Goal: Navigation & Orientation: Find specific page/section

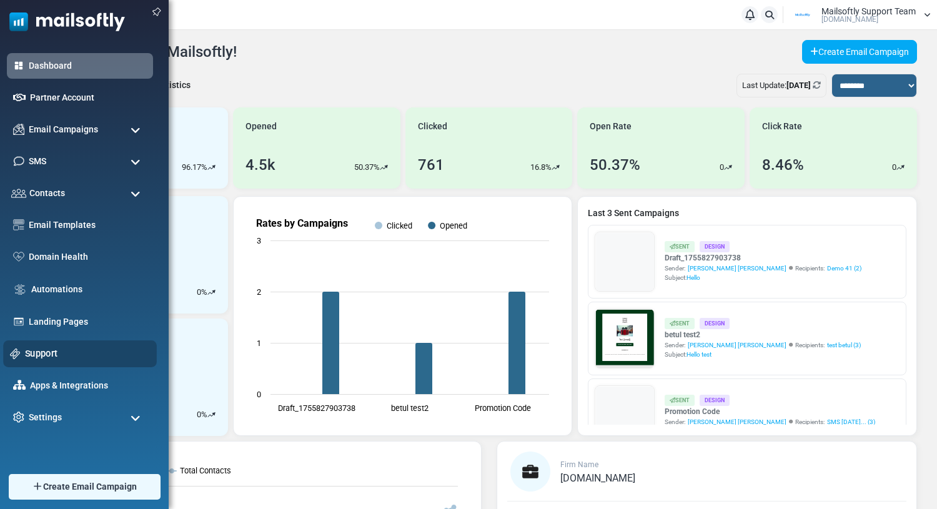
click at [44, 347] on link "Support" at bounding box center [87, 354] width 125 height 14
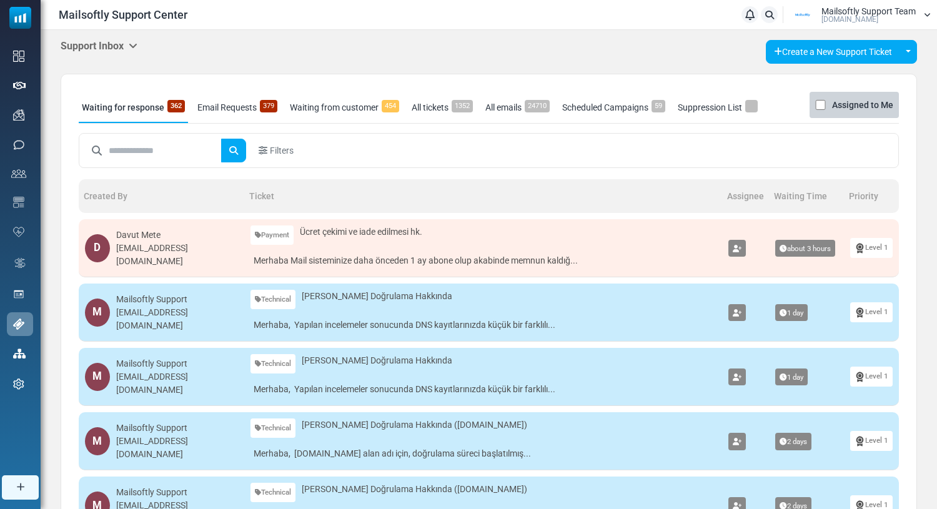
click at [137, 43] on icon at bounding box center [133, 46] width 9 height 10
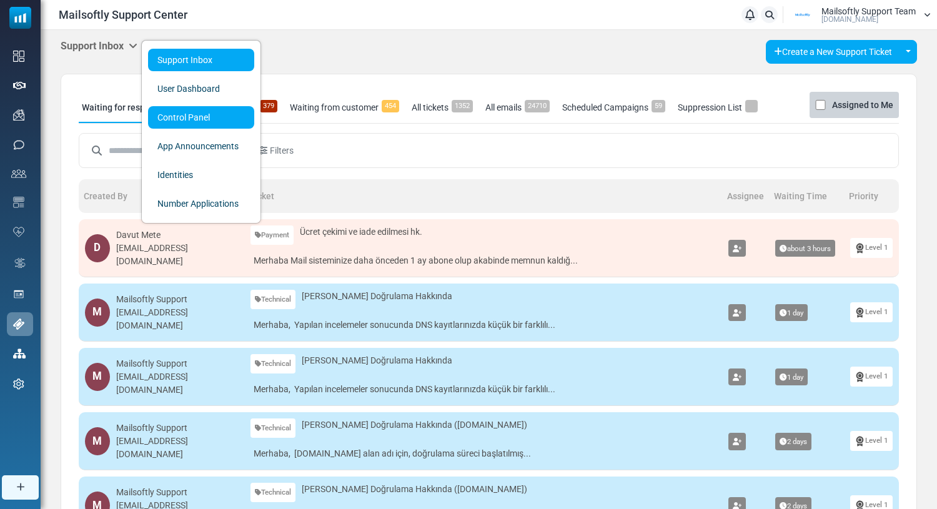
click at [159, 116] on link "Control Panel" at bounding box center [201, 117] width 106 height 22
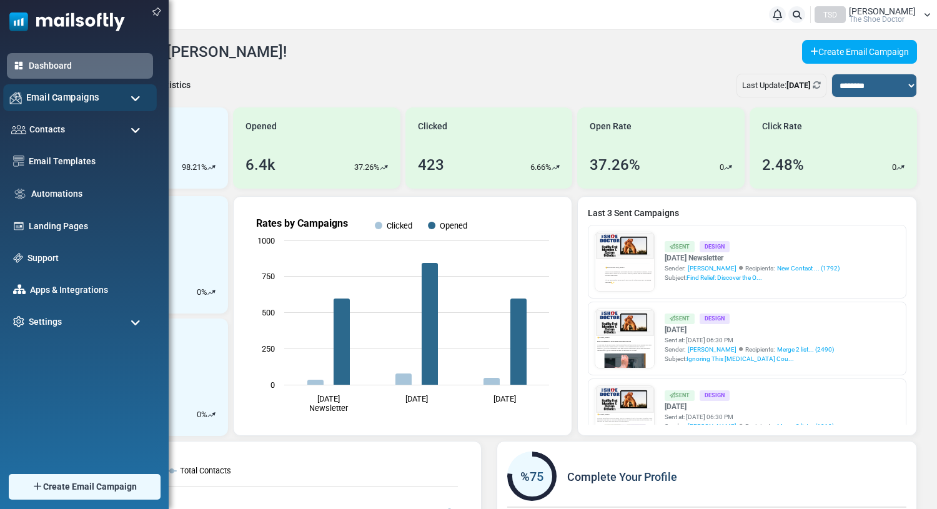
click at [54, 103] on span "Email Campaigns" at bounding box center [62, 98] width 73 height 14
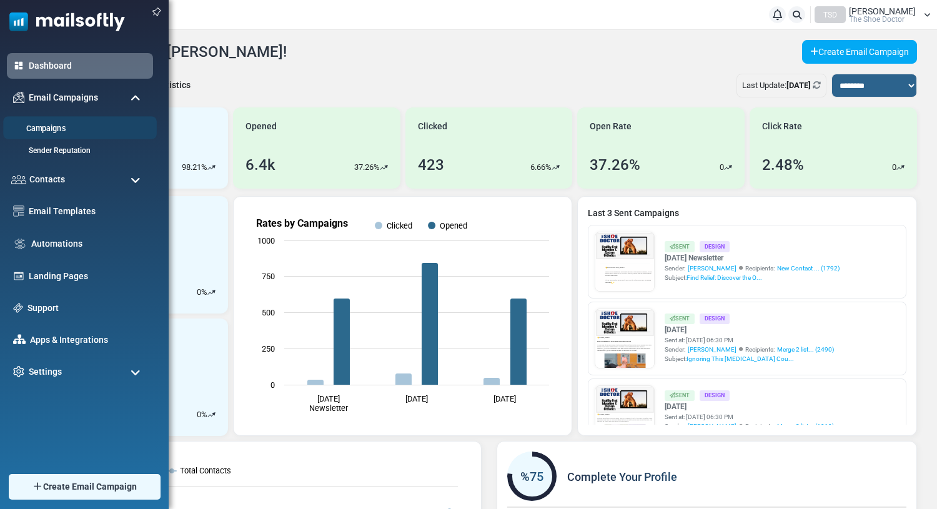
click at [45, 127] on link "Campaigns" at bounding box center [78, 129] width 150 height 12
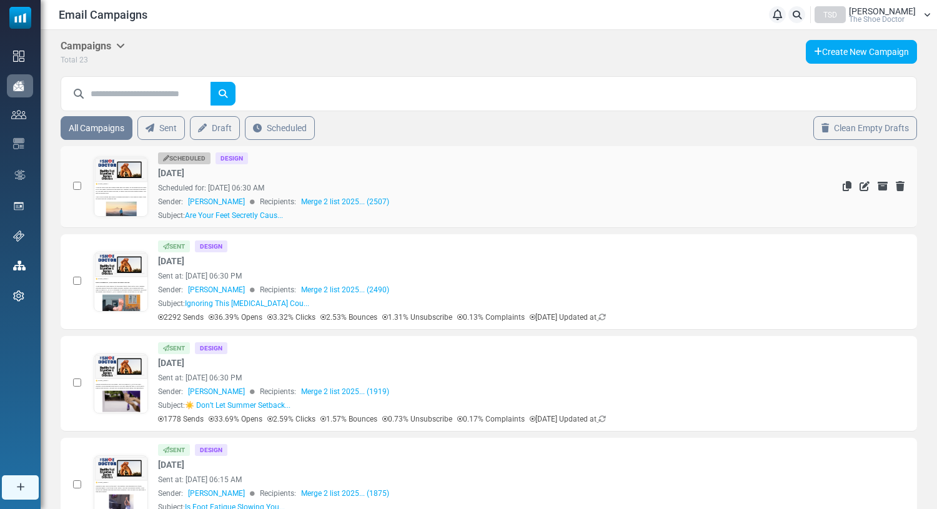
click at [132, 181] on link at bounding box center [121, 221] width 54 height 129
click at [875, 9] on span "[PERSON_NAME]" at bounding box center [882, 11] width 67 height 9
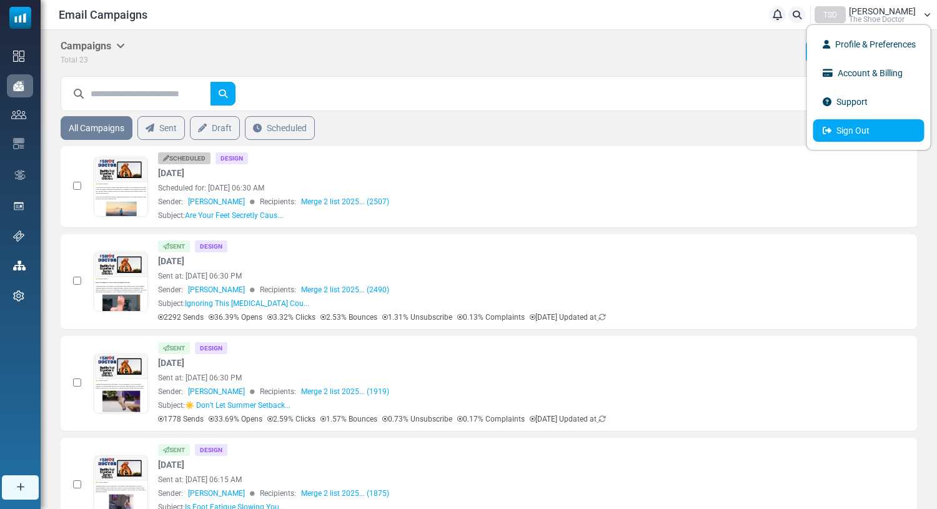
click at [836, 136] on link "Sign Out" at bounding box center [868, 130] width 111 height 22
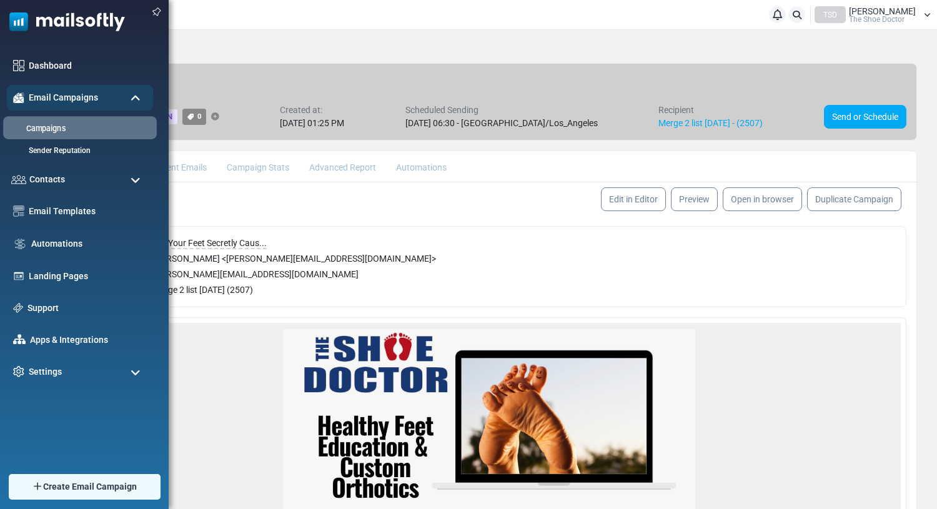
click at [42, 131] on link "Campaigns" at bounding box center [78, 129] width 150 height 12
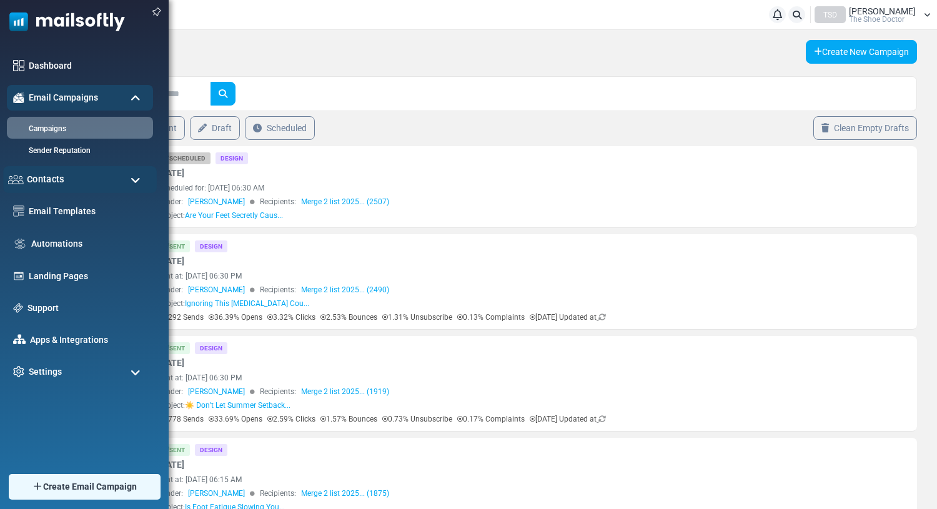
click at [51, 177] on span "Contacts" at bounding box center [45, 179] width 37 height 14
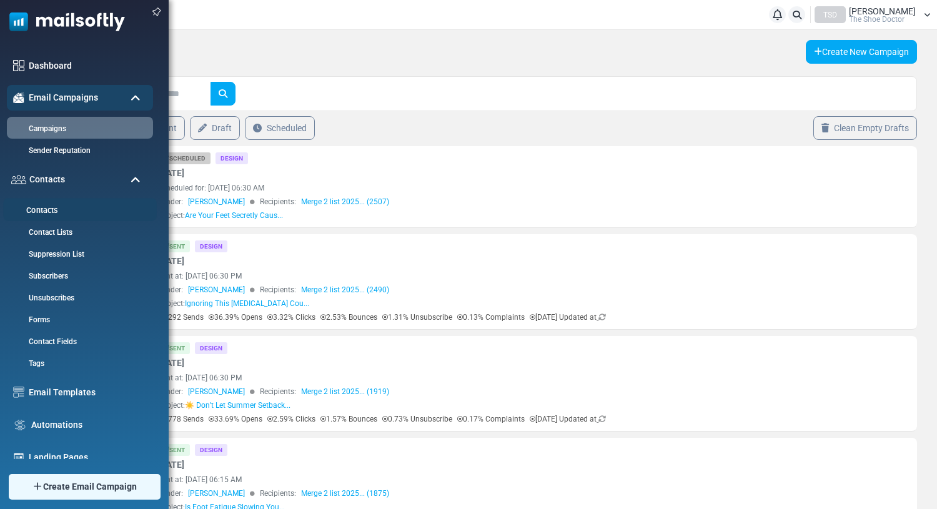
click at [44, 207] on link "Contacts" at bounding box center [78, 211] width 150 height 12
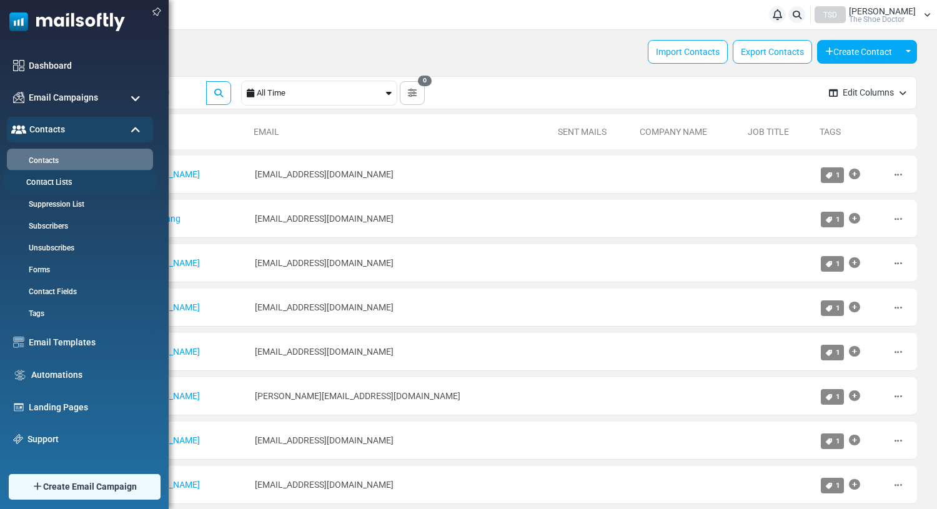
click at [43, 184] on link "Contact Lists" at bounding box center [78, 183] width 150 height 12
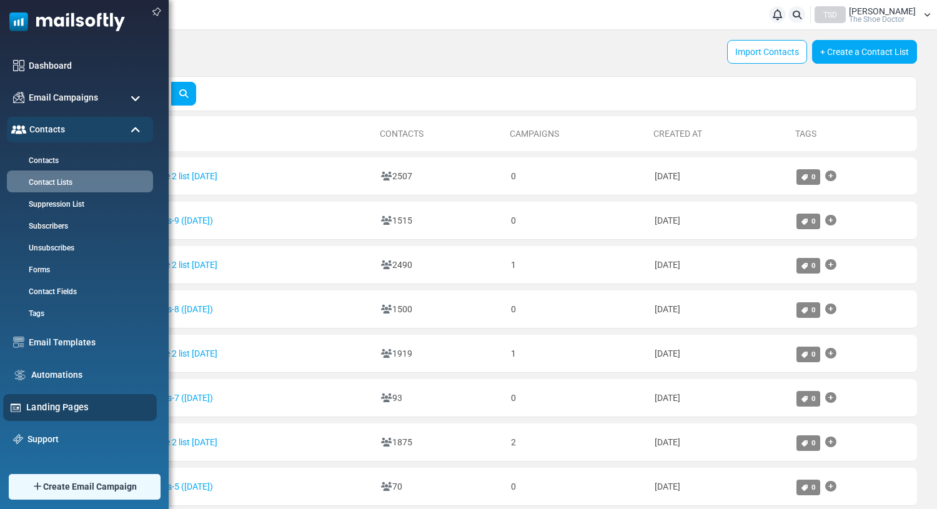
scroll to position [56, 0]
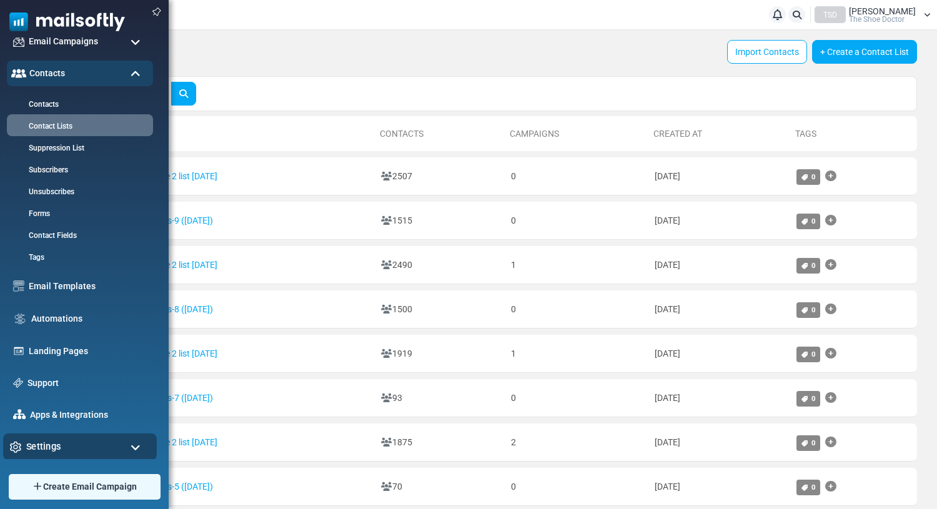
click at [58, 447] on span "Settings" at bounding box center [43, 447] width 35 height 14
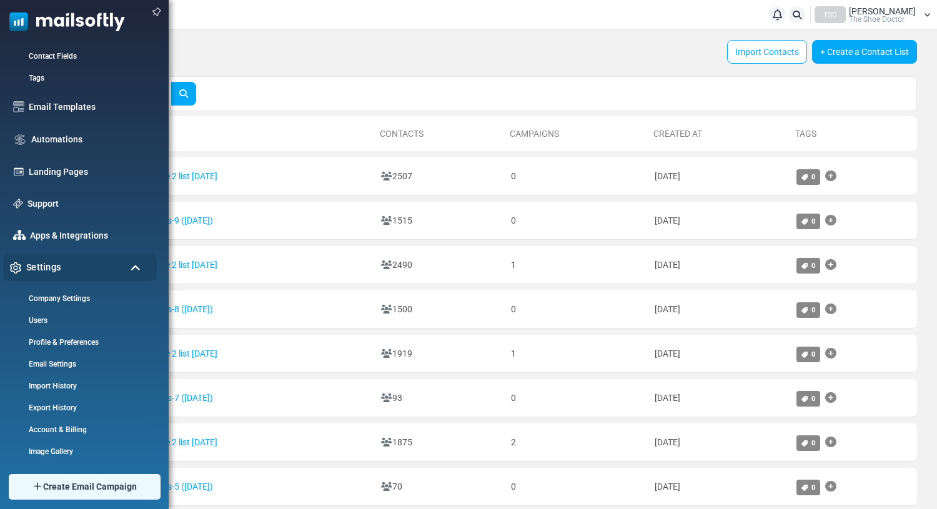
scroll to position [237, 0]
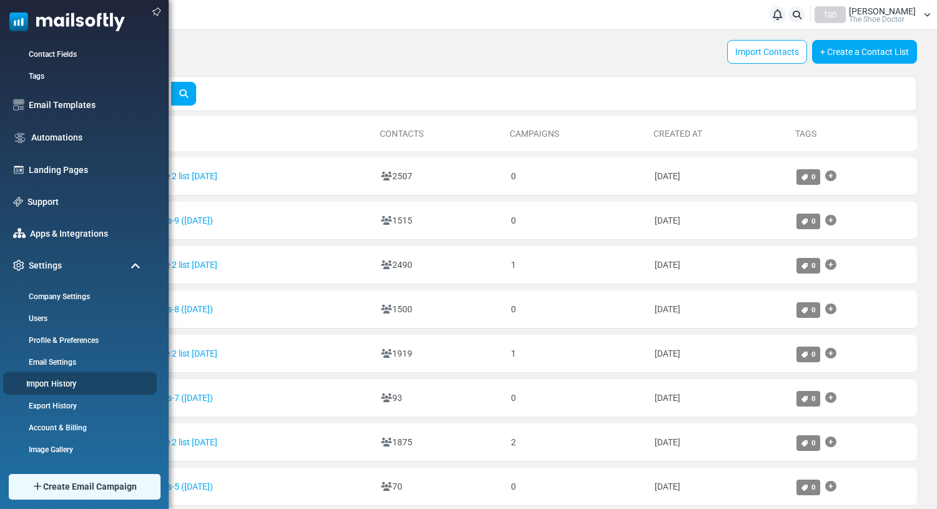
click at [60, 387] on link "Import History" at bounding box center [78, 384] width 150 height 12
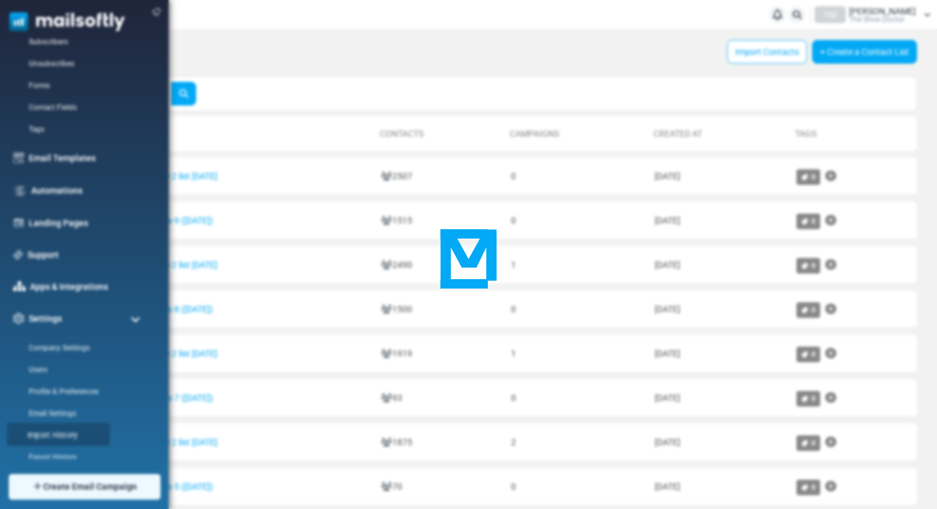
scroll to position [0, 0]
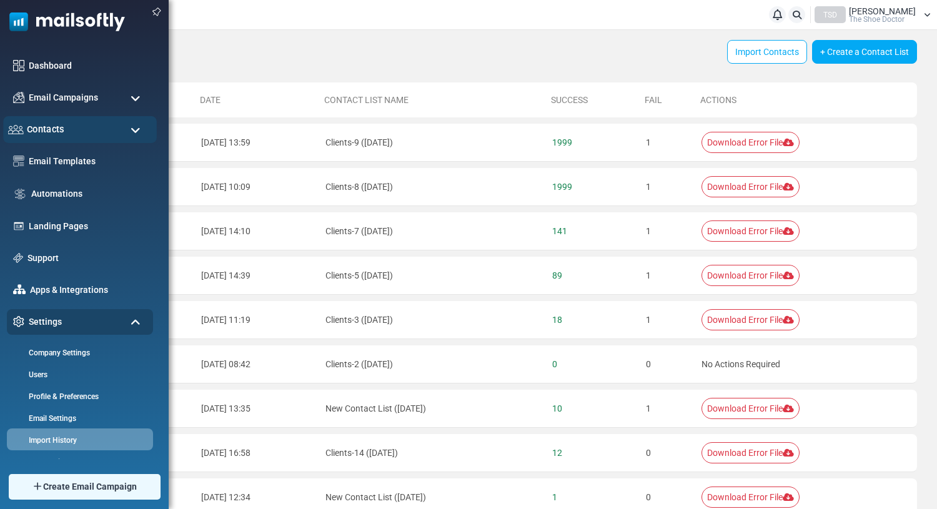
click at [67, 131] on div "Contacts" at bounding box center [80, 129] width 154 height 27
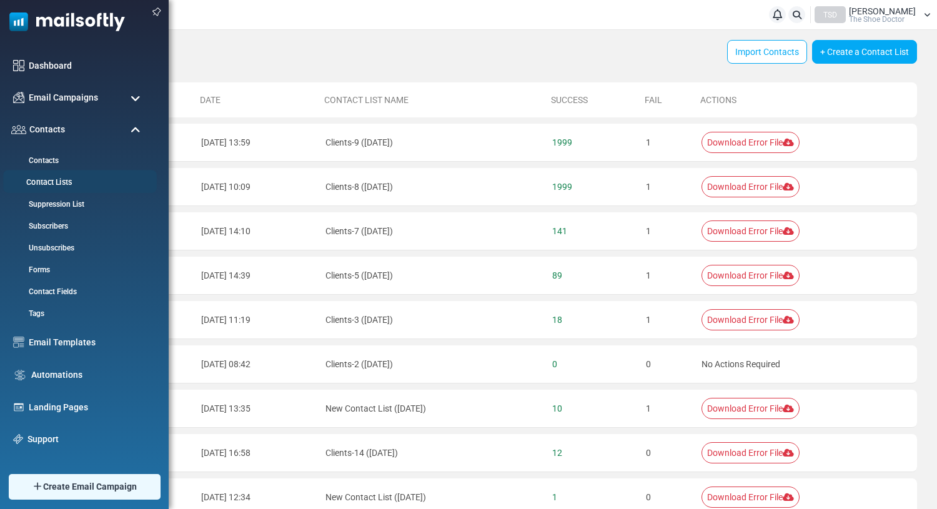
click at [47, 181] on link "Contact Lists" at bounding box center [78, 183] width 150 height 12
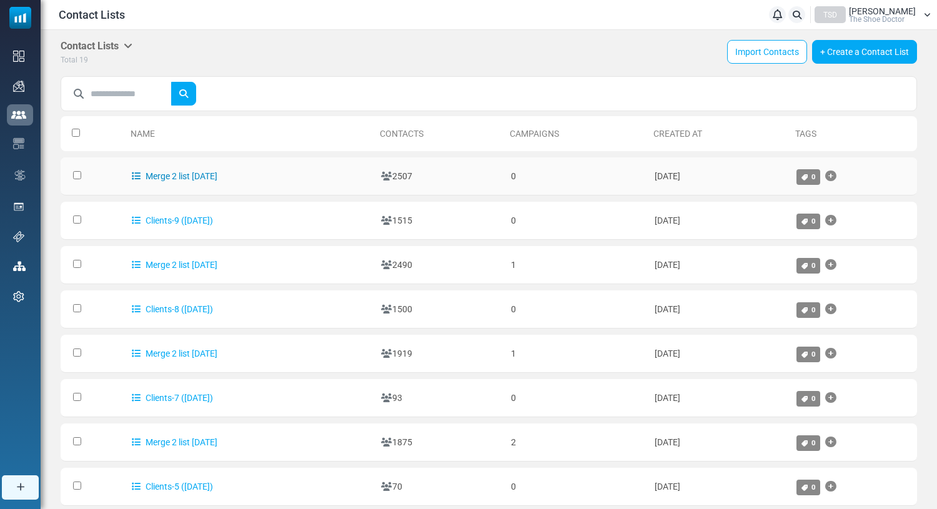
click at [185, 171] on link "Merge 2 list [DATE]" at bounding box center [175, 176] width 86 height 10
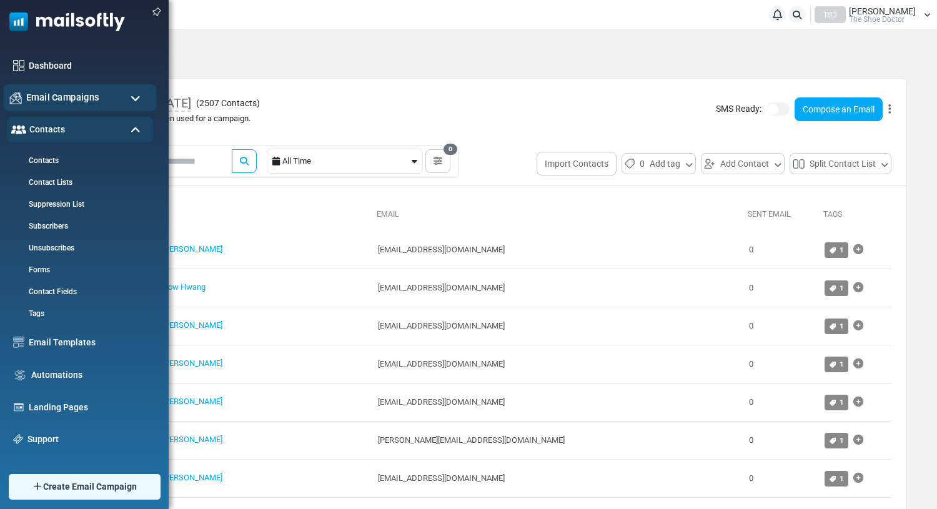
click at [44, 99] on span "Email Campaigns" at bounding box center [62, 98] width 73 height 14
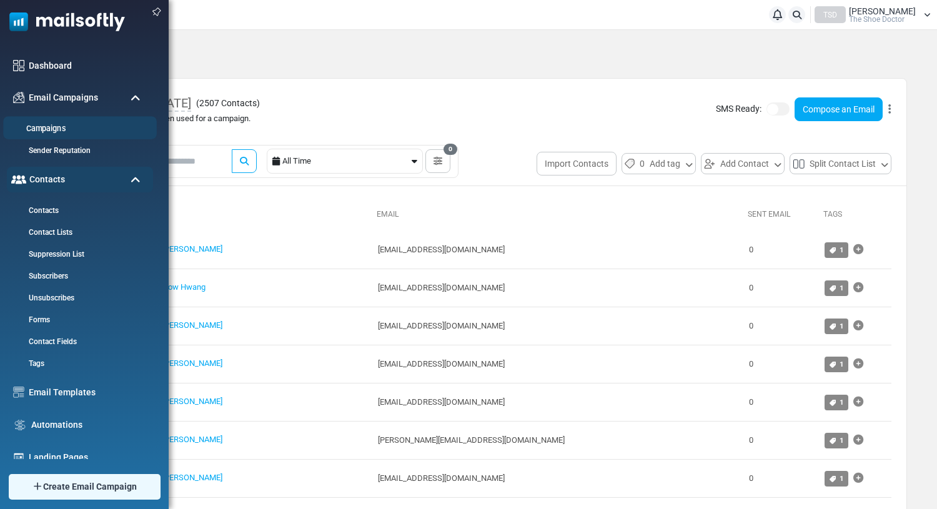
click at [45, 126] on link "Campaigns" at bounding box center [78, 129] width 150 height 12
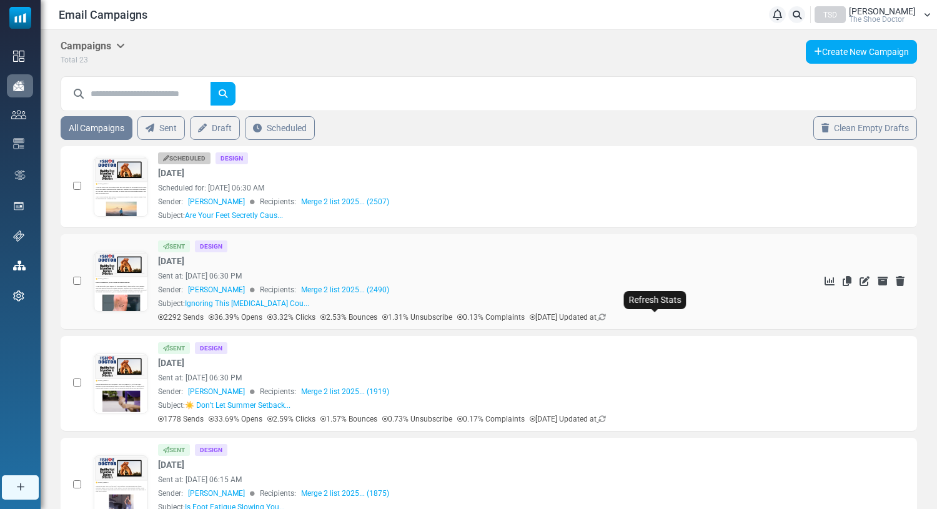
click at [606, 318] on icon at bounding box center [601, 317] width 7 height 7
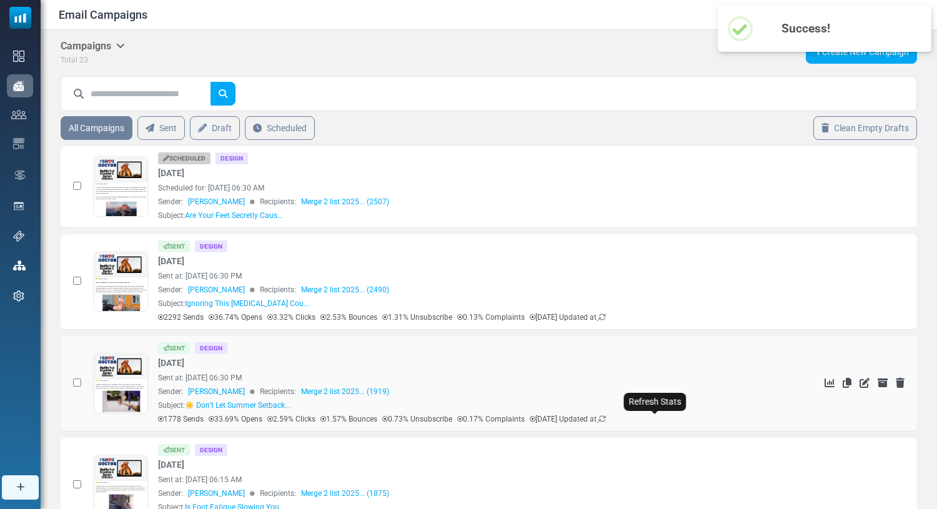
click at [606, 419] on icon at bounding box center [601, 418] width 7 height 7
